Goal: Task Accomplishment & Management: Use online tool/utility

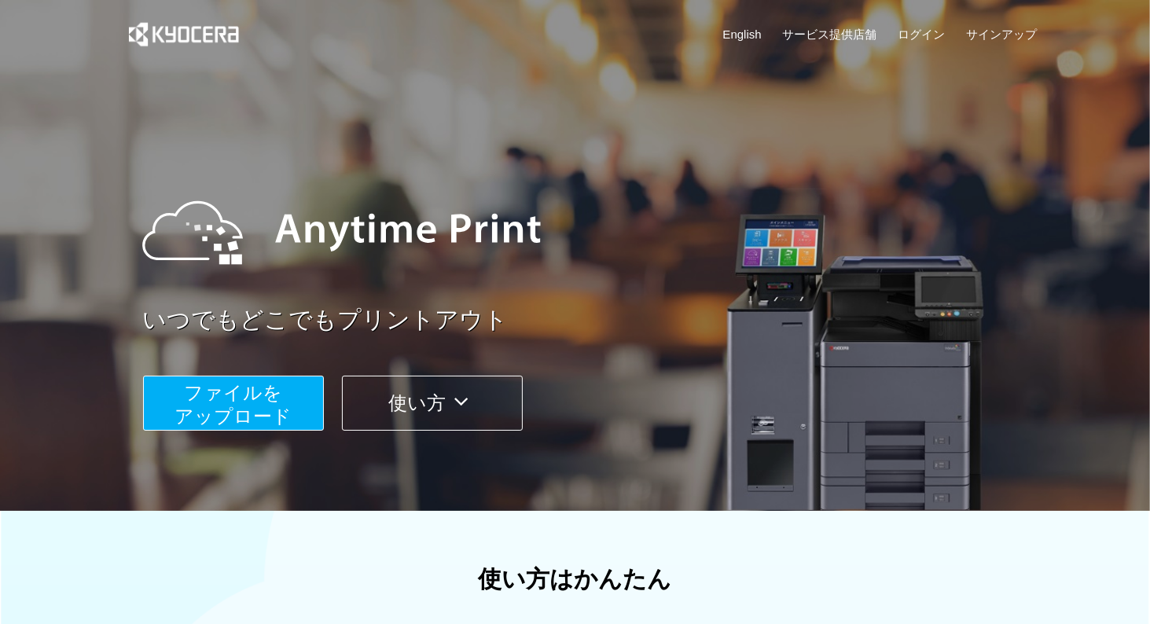
click at [274, 403] on span "ファイルを ​​アップロード" at bounding box center [233, 404] width 117 height 45
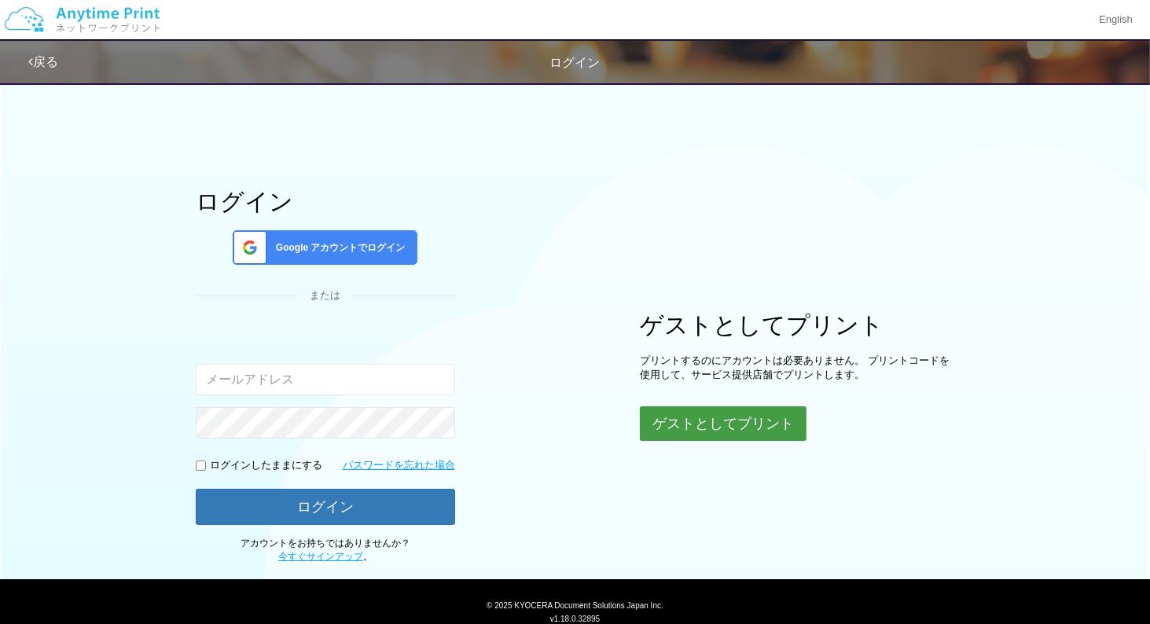
click at [715, 419] on button "ゲストとしてプリント" at bounding box center [723, 423] width 167 height 35
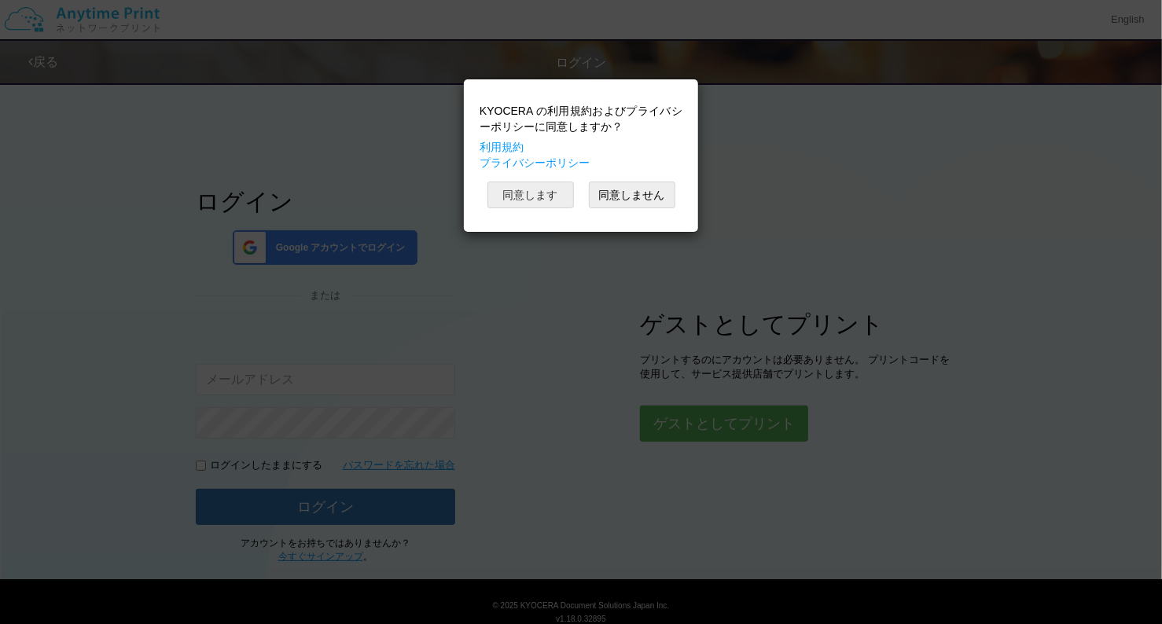
click at [522, 189] on button "同意します" at bounding box center [530, 195] width 86 height 27
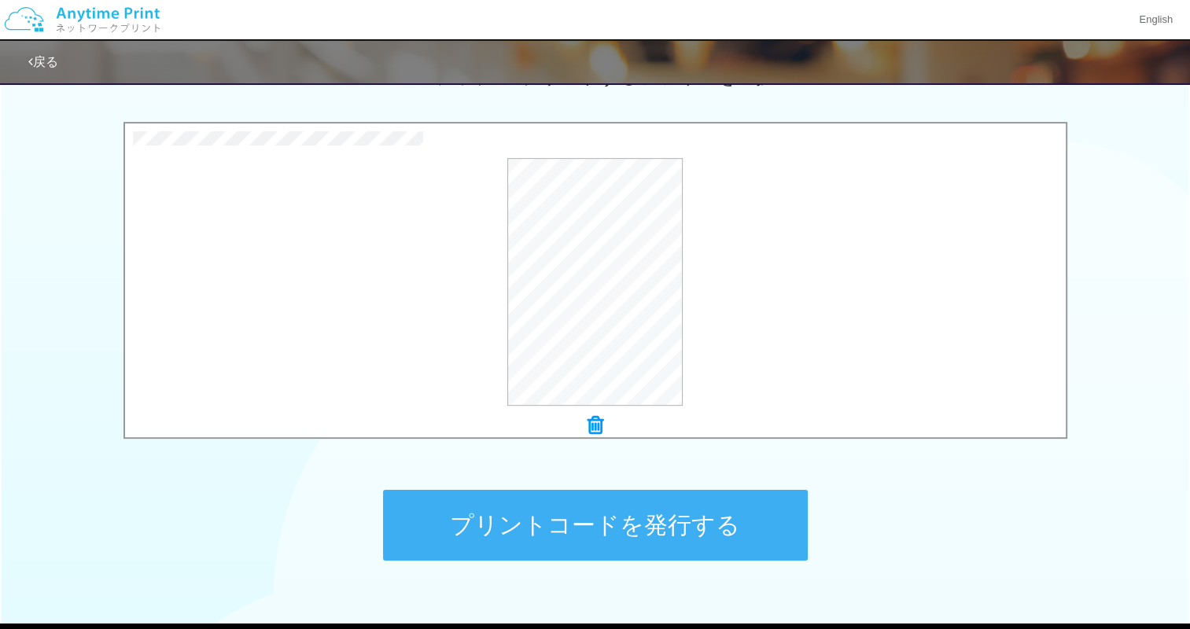
scroll to position [479, 0]
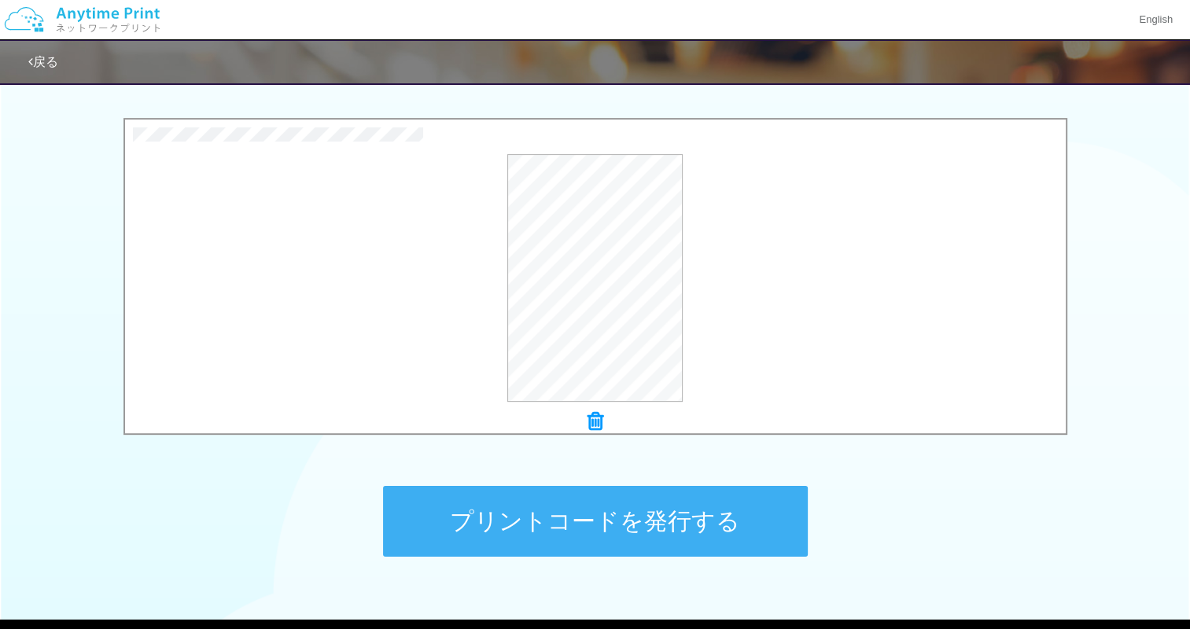
click at [640, 540] on button "プリントコードを発行する" at bounding box center [595, 521] width 425 height 71
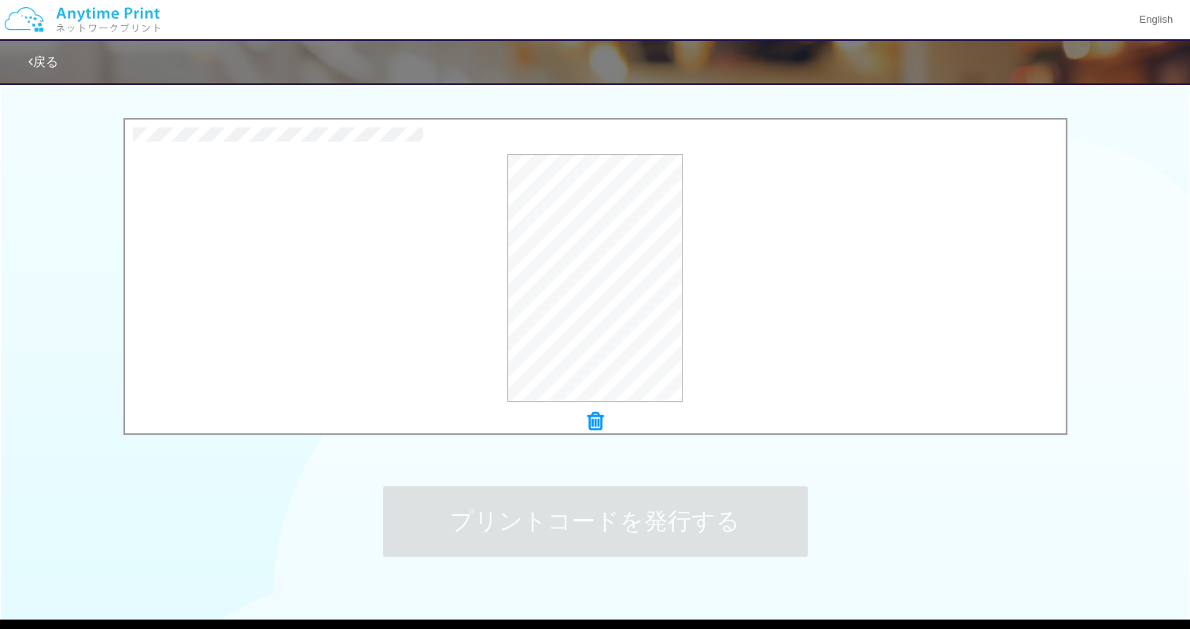
scroll to position [0, 0]
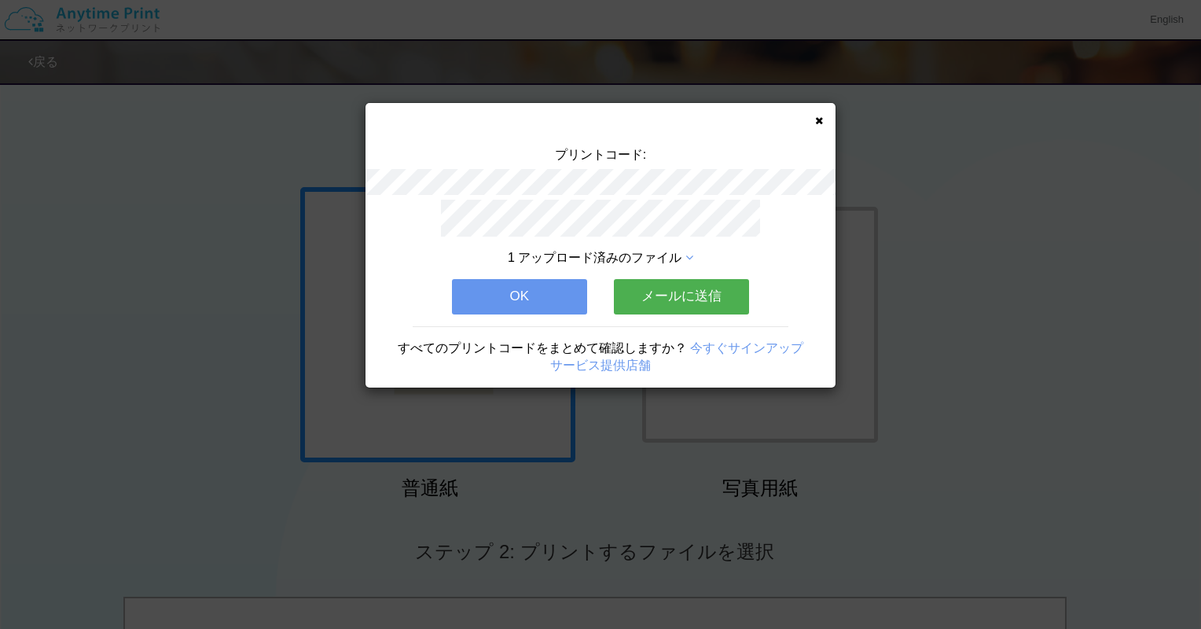
click at [607, 252] on span "1 アップロード済みのファイル" at bounding box center [595, 257] width 174 height 13
click at [689, 255] on icon at bounding box center [690, 258] width 8 height 13
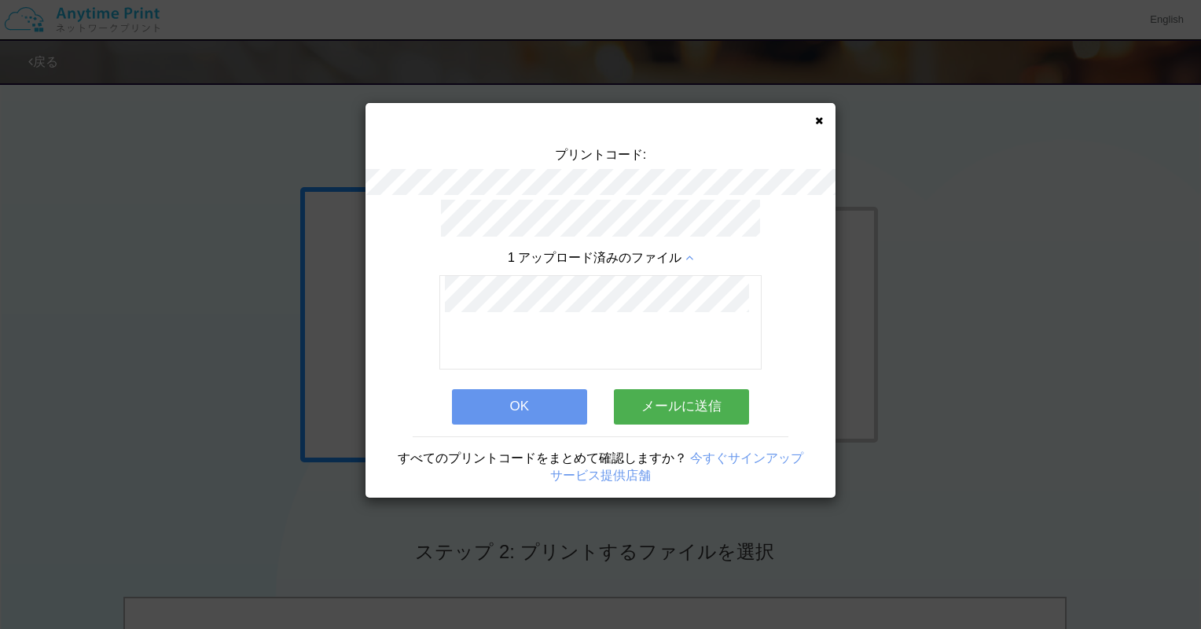
click at [514, 399] on button "OK" at bounding box center [519, 406] width 135 height 35
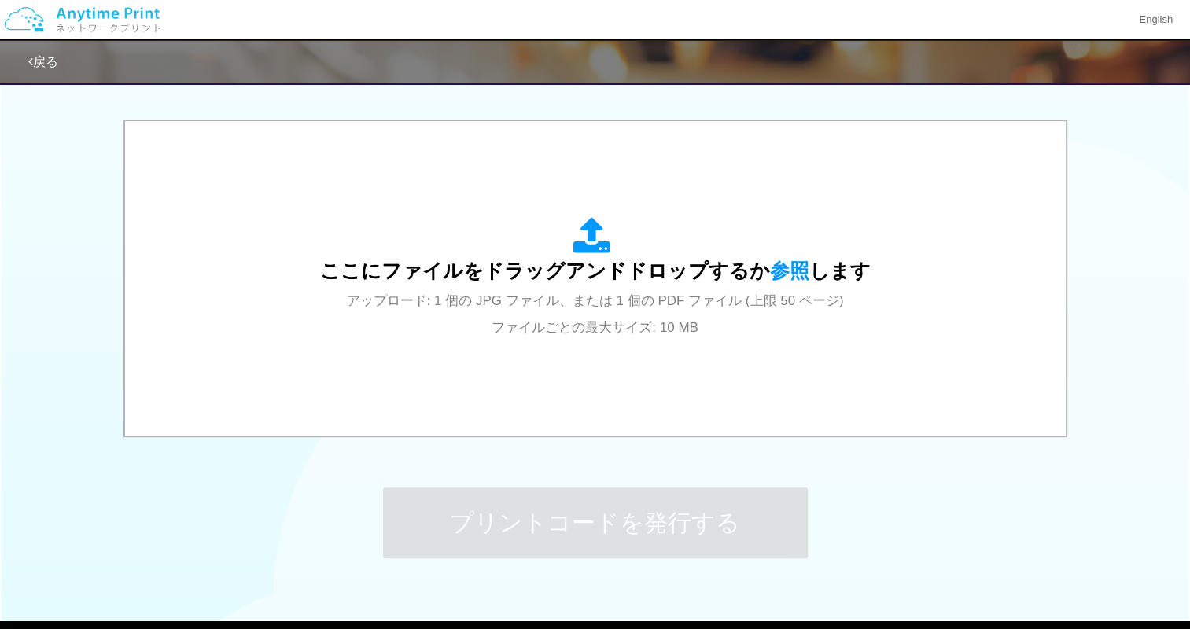
scroll to position [478, 0]
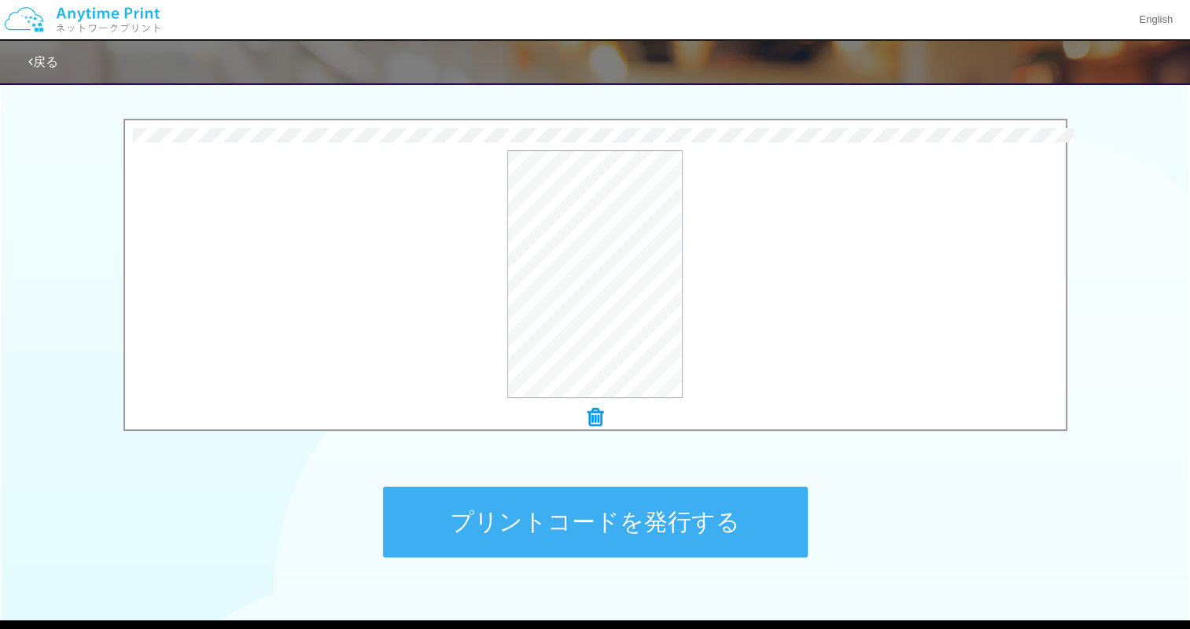
click at [506, 538] on button "プリントコードを発行する" at bounding box center [595, 522] width 425 height 71
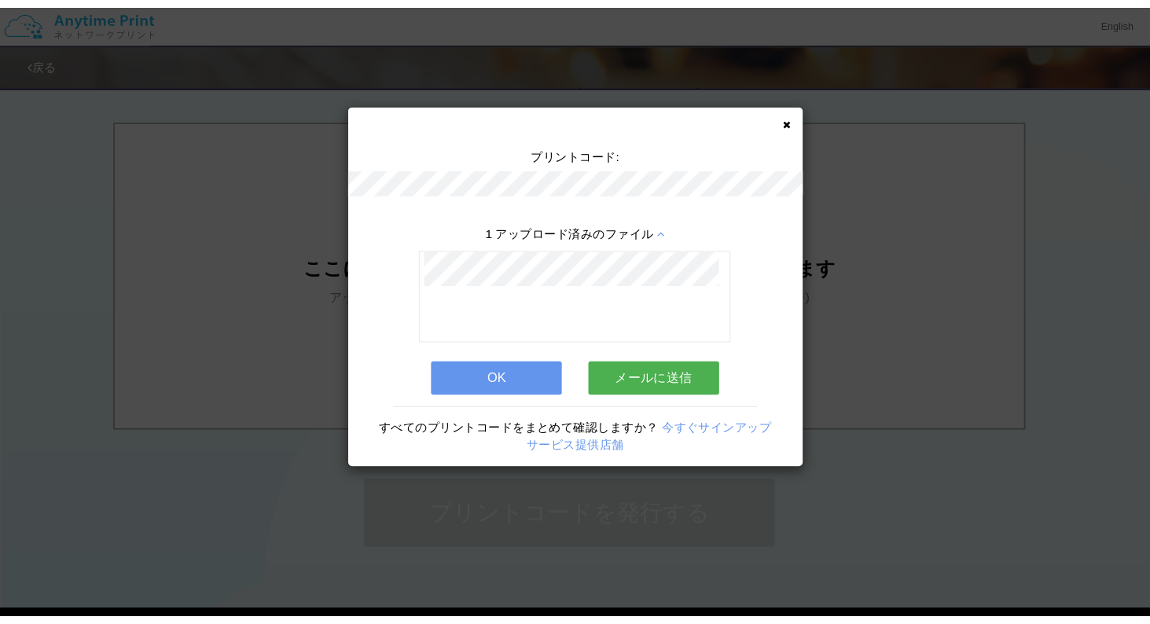
scroll to position [0, 0]
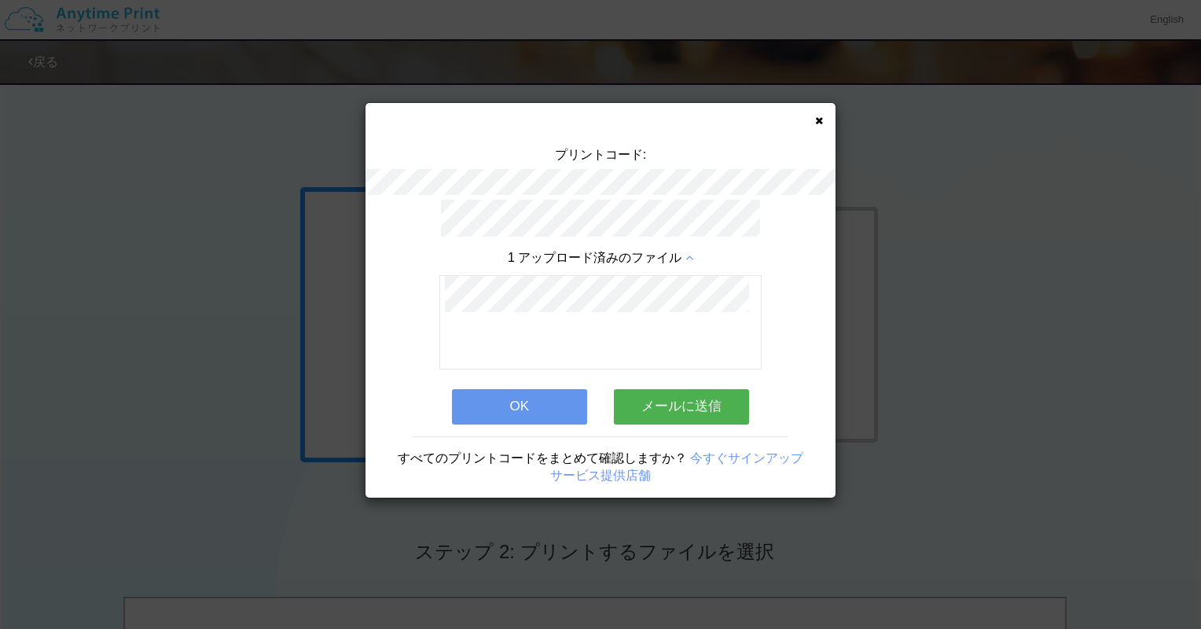
click at [508, 393] on button "OK" at bounding box center [519, 406] width 135 height 35
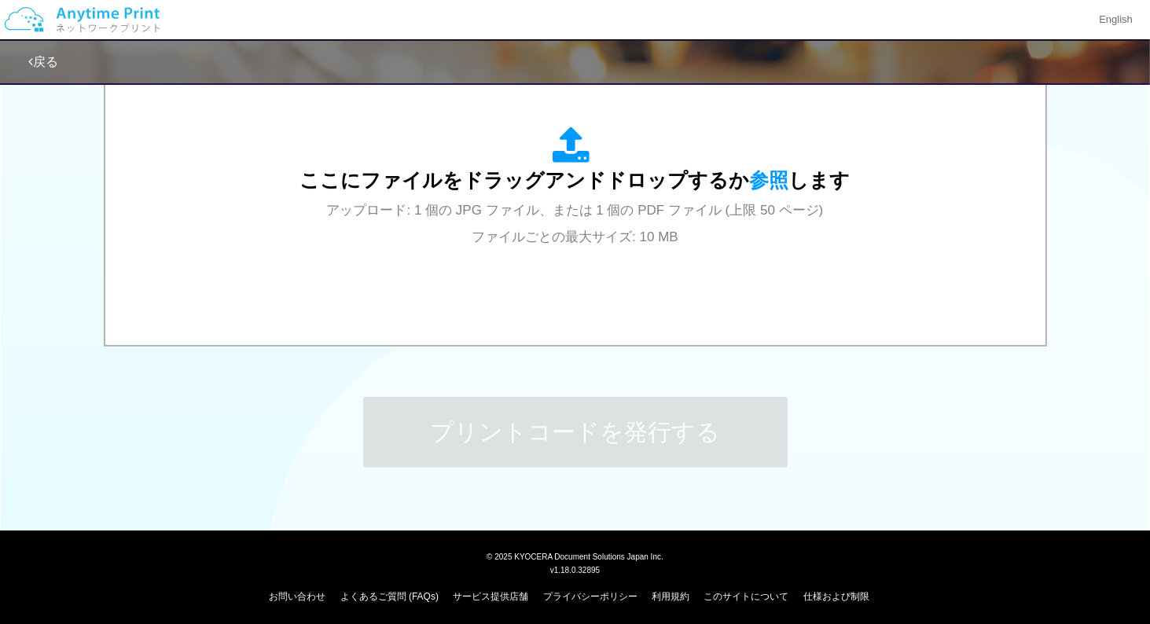
scroll to position [571, 0]
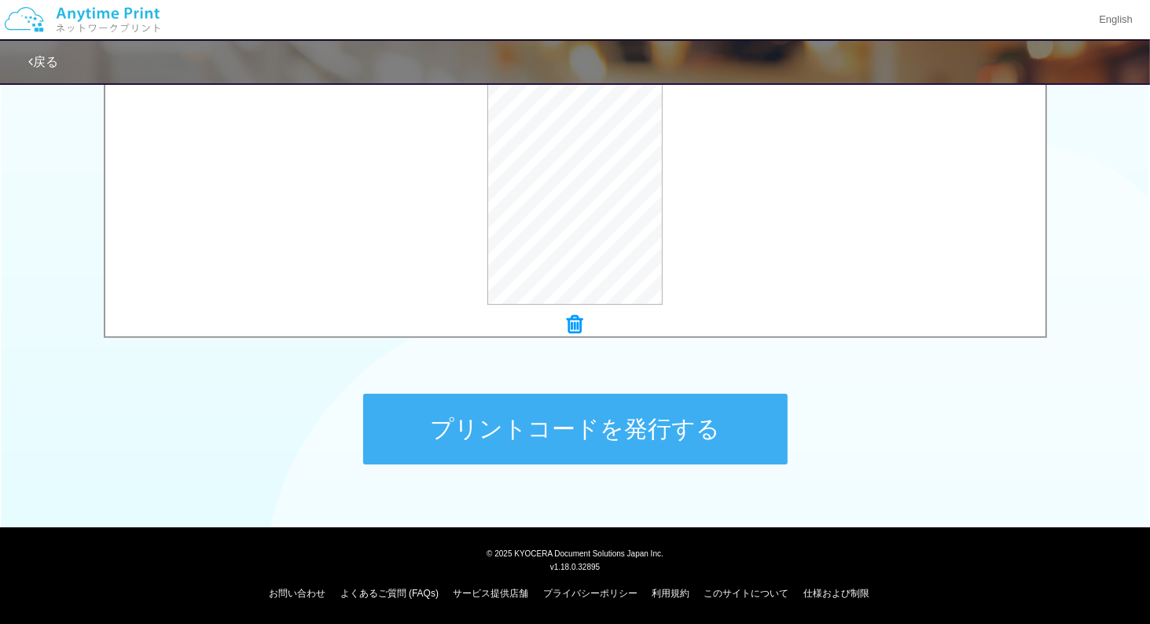
click at [497, 419] on button "プリントコードを発行する" at bounding box center [575, 429] width 425 height 71
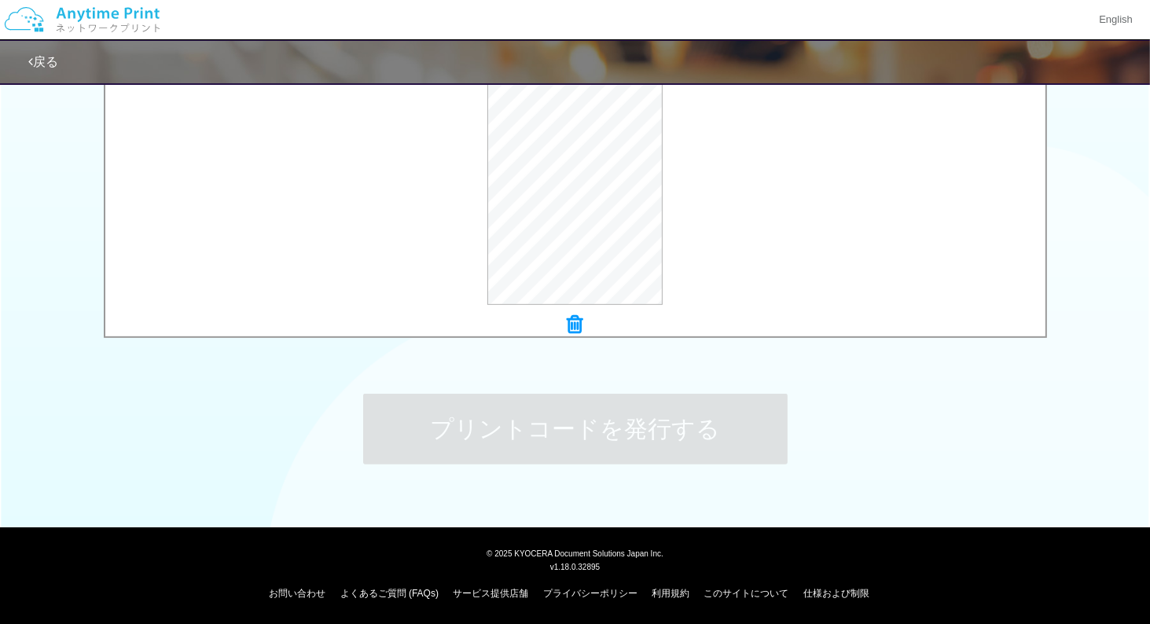
scroll to position [0, 0]
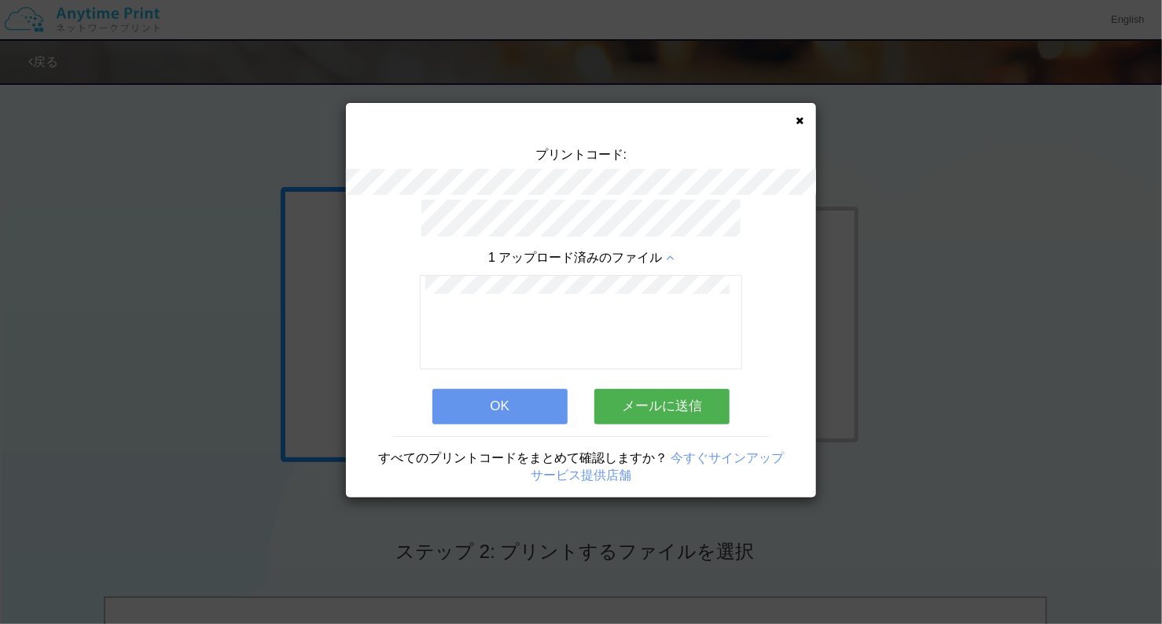
click at [508, 403] on button "OK" at bounding box center [499, 406] width 135 height 35
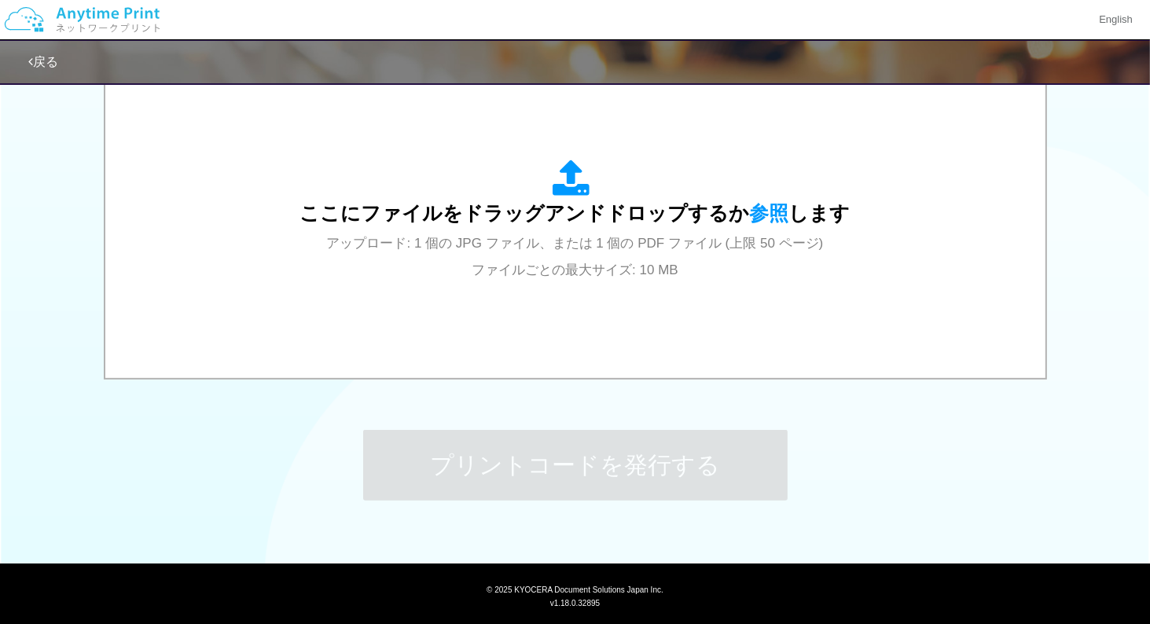
scroll to position [571, 0]
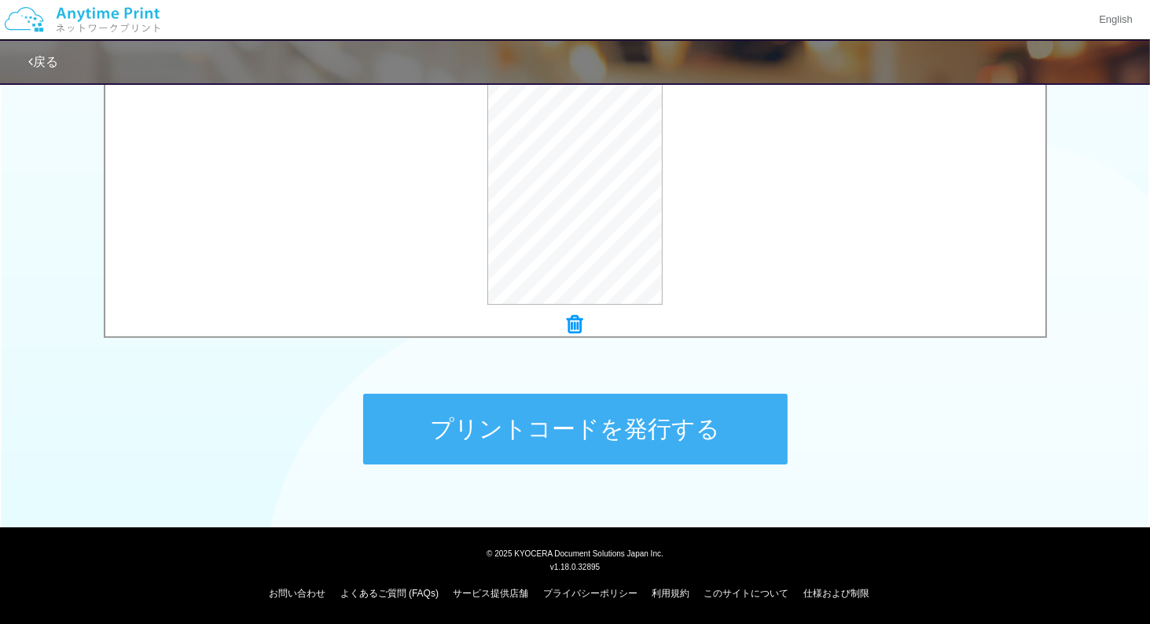
click at [495, 428] on button "プリントコードを発行する" at bounding box center [575, 429] width 425 height 71
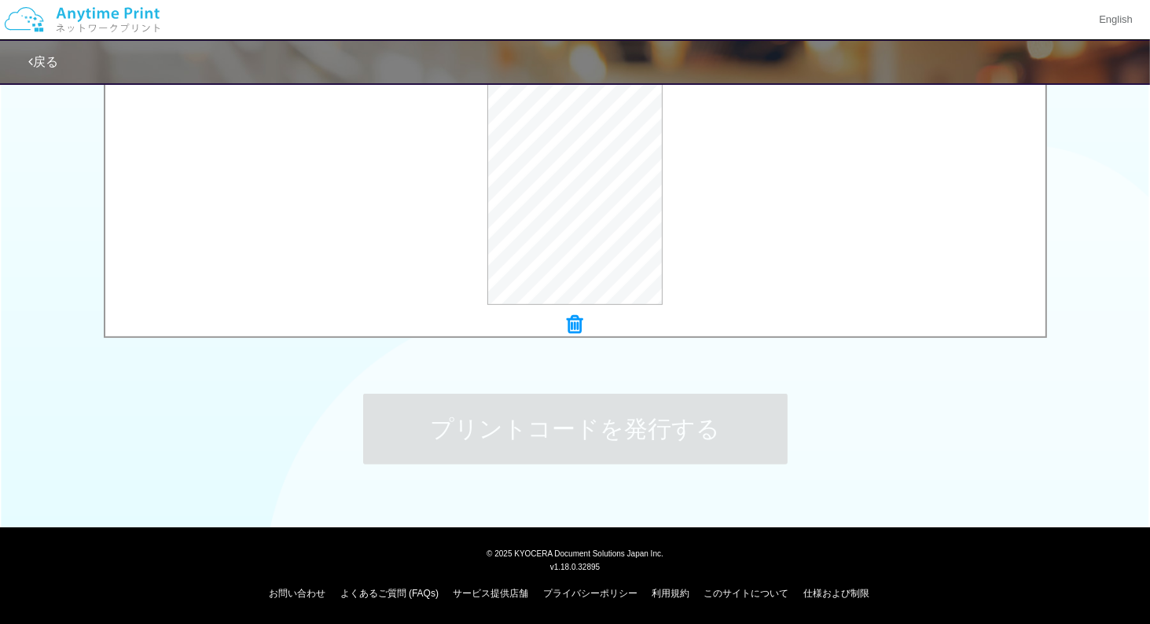
scroll to position [0, 0]
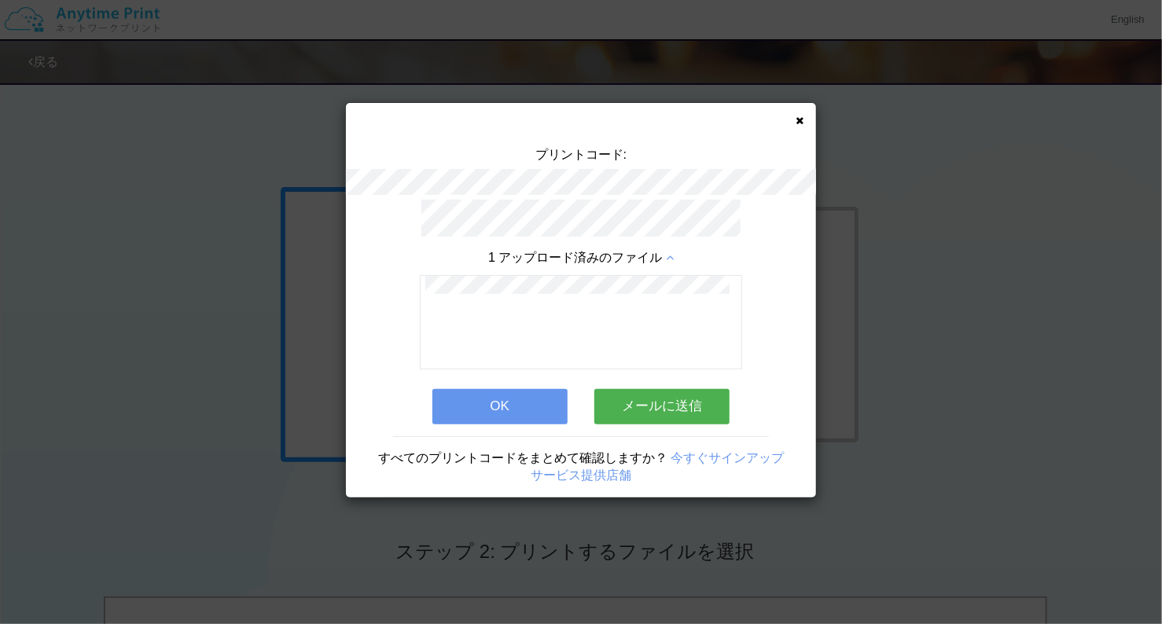
click at [495, 415] on button "OK" at bounding box center [499, 406] width 135 height 35
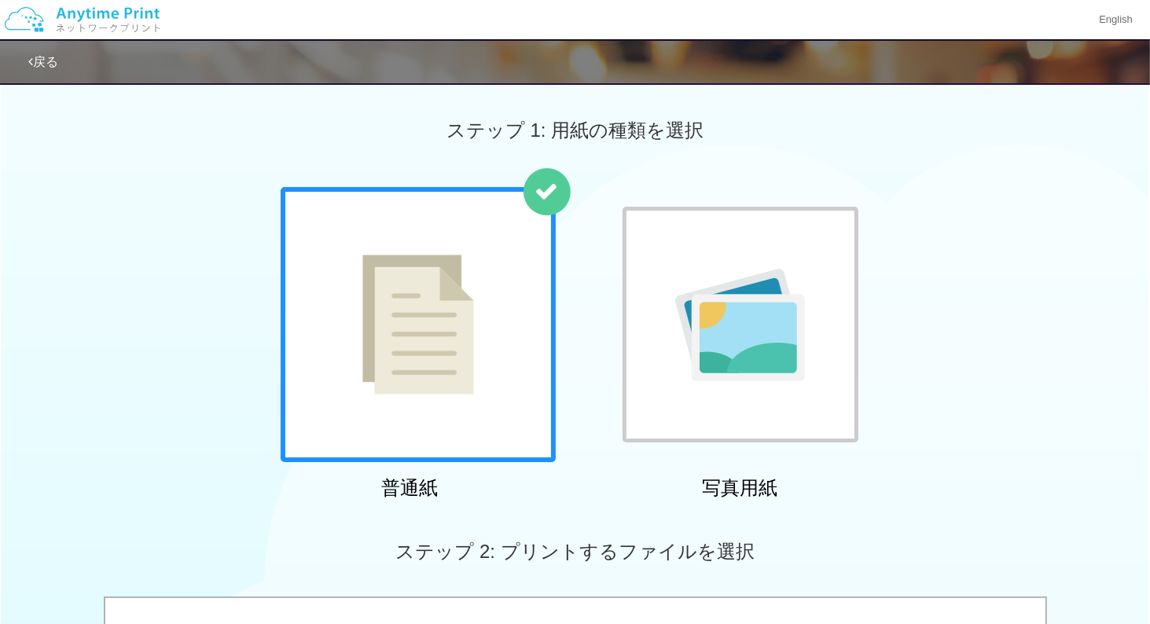
click at [929, 351] on div "普通紙 写真用紙" at bounding box center [575, 346] width 1150 height 319
